Goal: Transaction & Acquisition: Purchase product/service

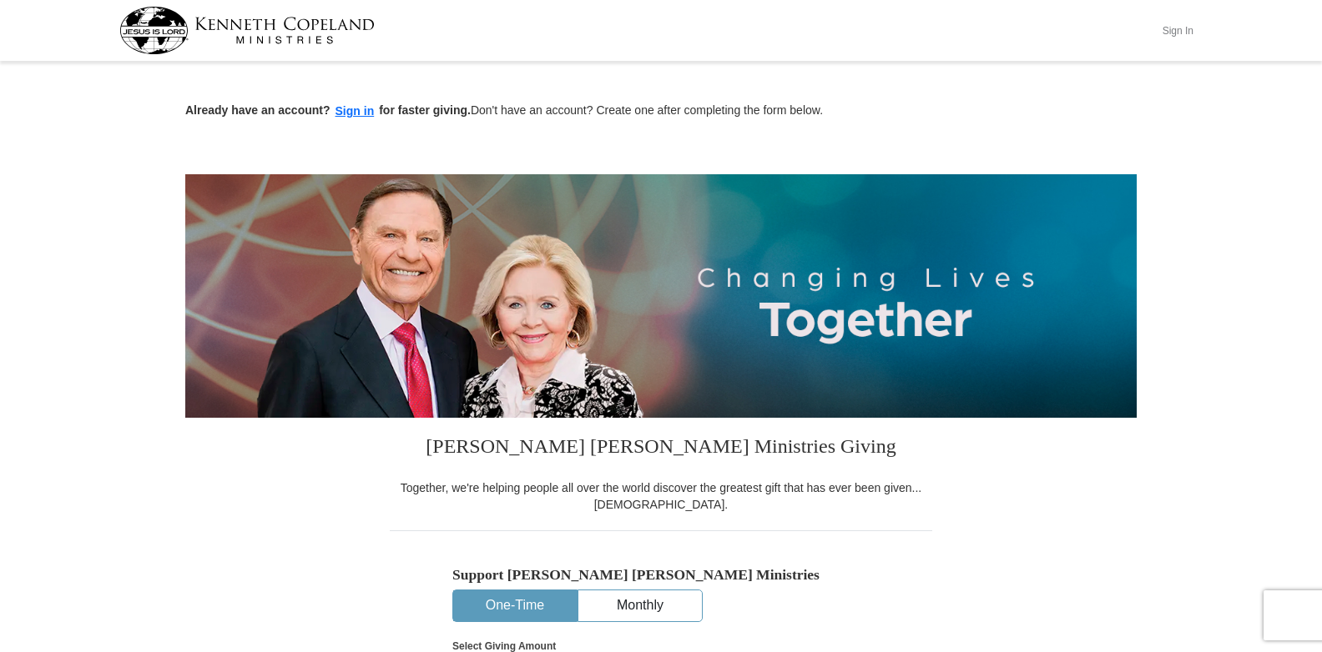
click at [1186, 32] on button "Sign In" at bounding box center [1177, 31] width 50 height 26
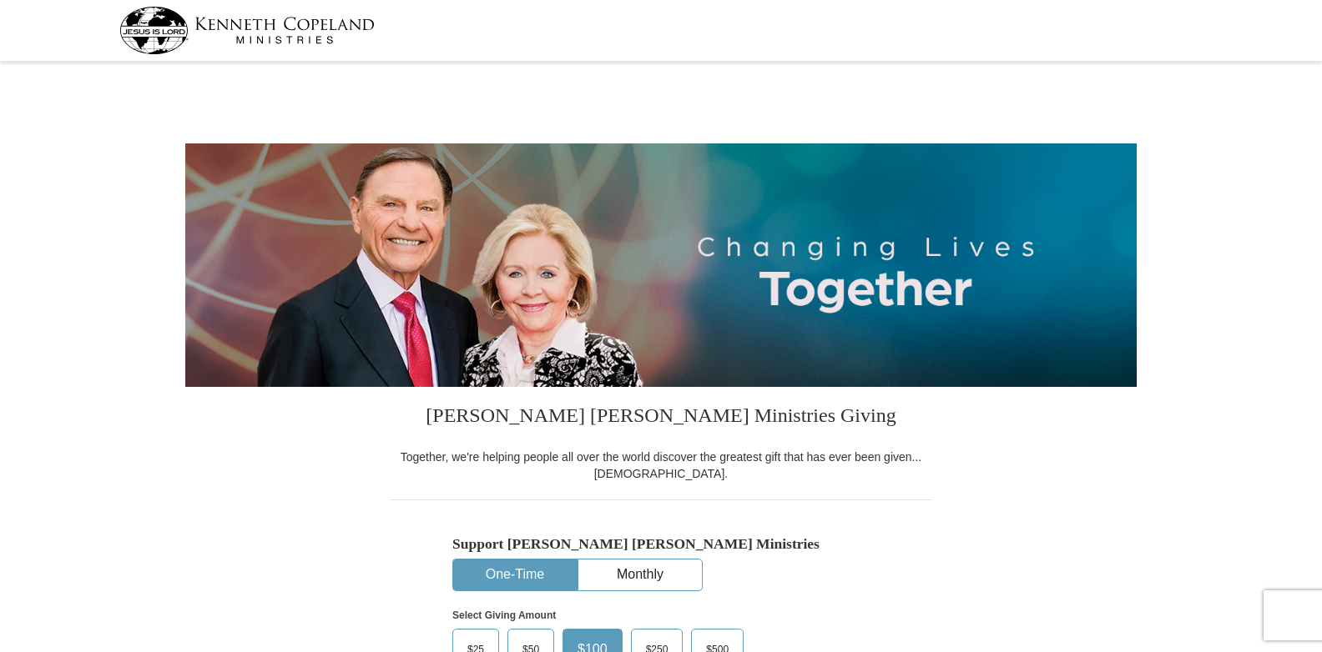
select select "FL"
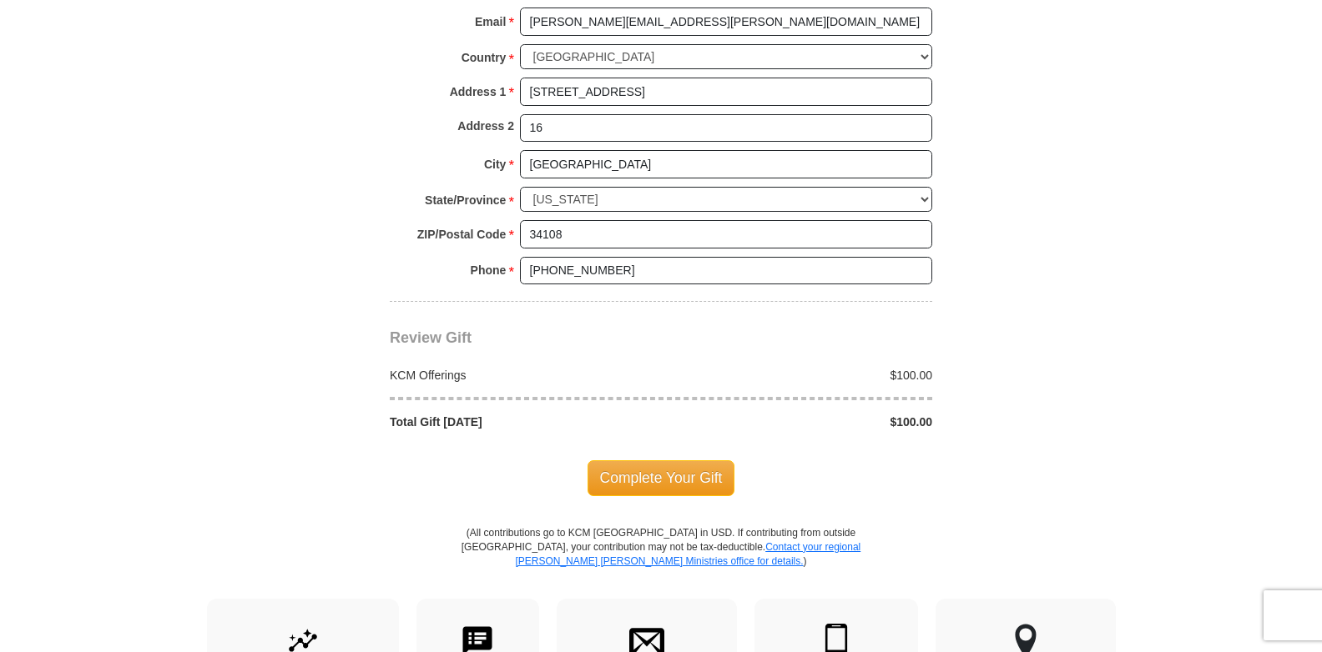
scroll to position [1269, 0]
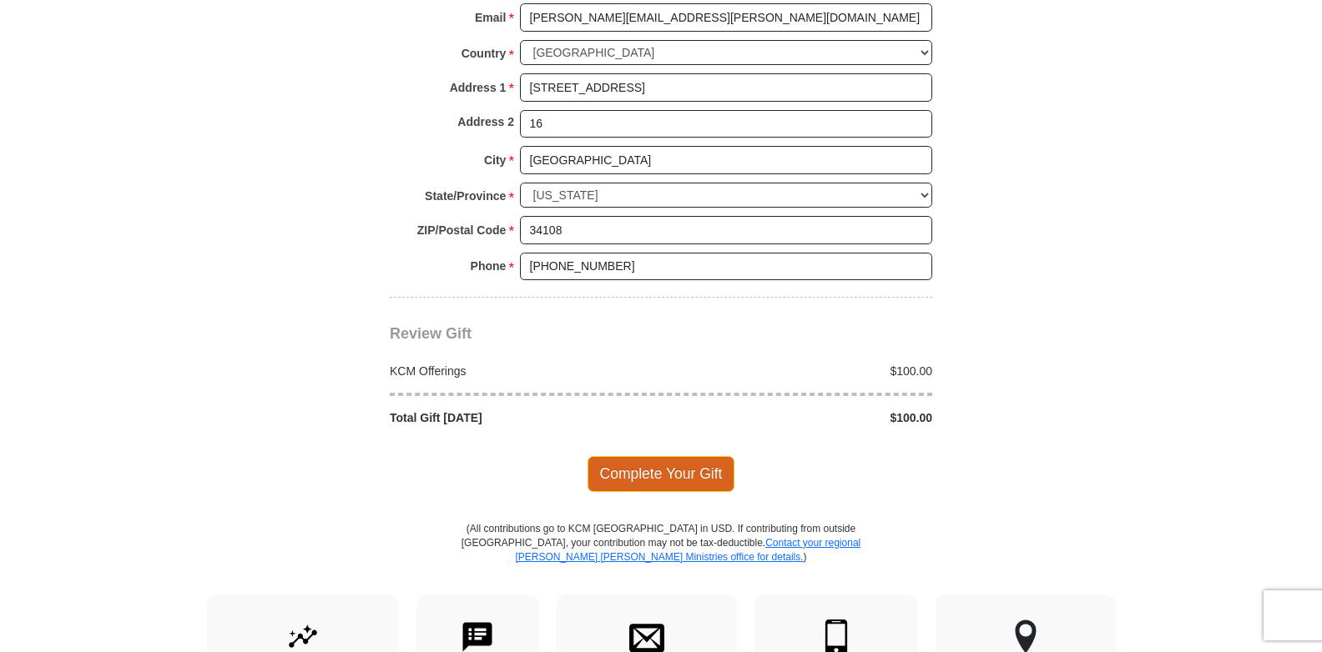
click at [667, 470] on span "Complete Your Gift" at bounding box center [661, 473] width 148 height 35
click at [0, 0] on div at bounding box center [0, 0] width 0 height 0
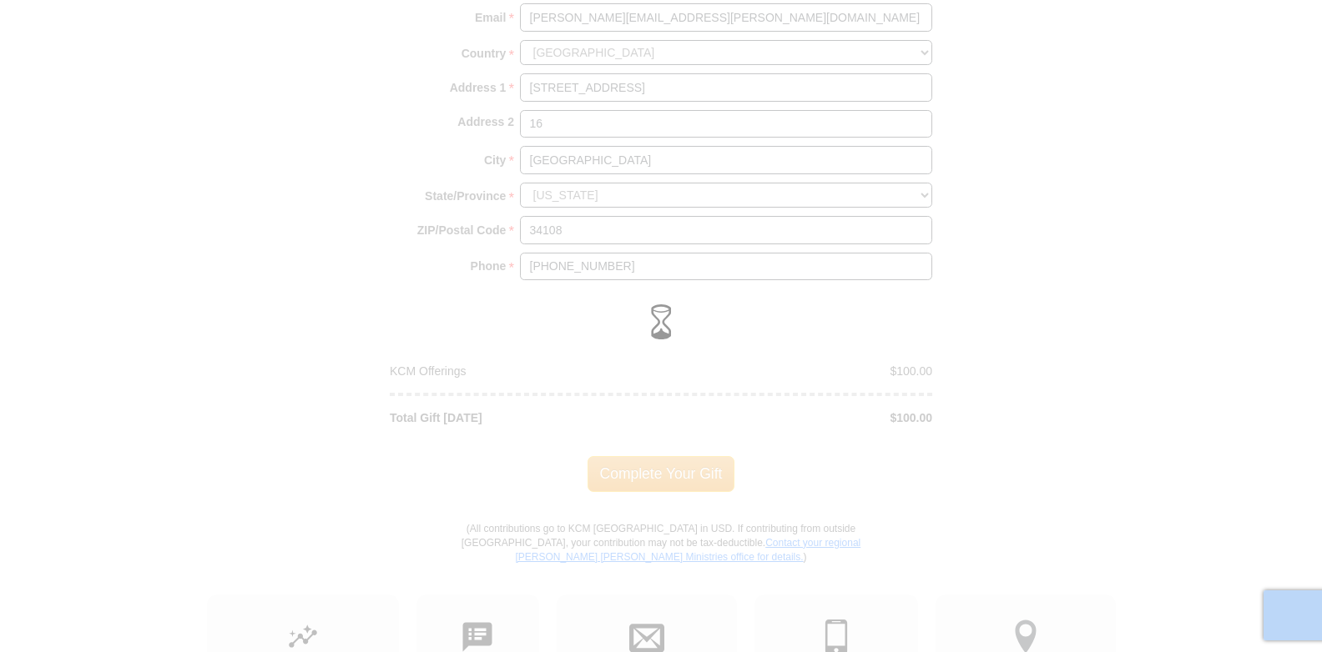
click at [667, 470] on div at bounding box center [661, 326] width 1322 height 652
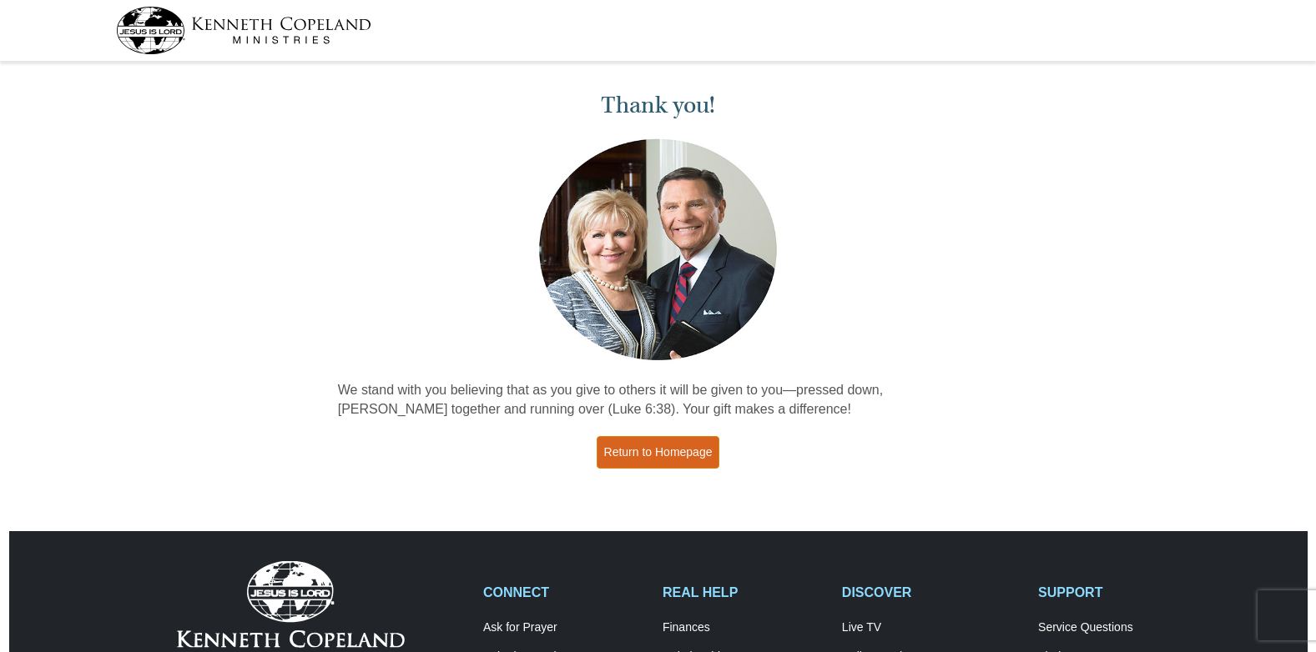
click at [667, 453] on link "Return to Homepage" at bounding box center [658, 452] width 123 height 33
